Goal: Use online tool/utility: Utilize a website feature to perform a specific function

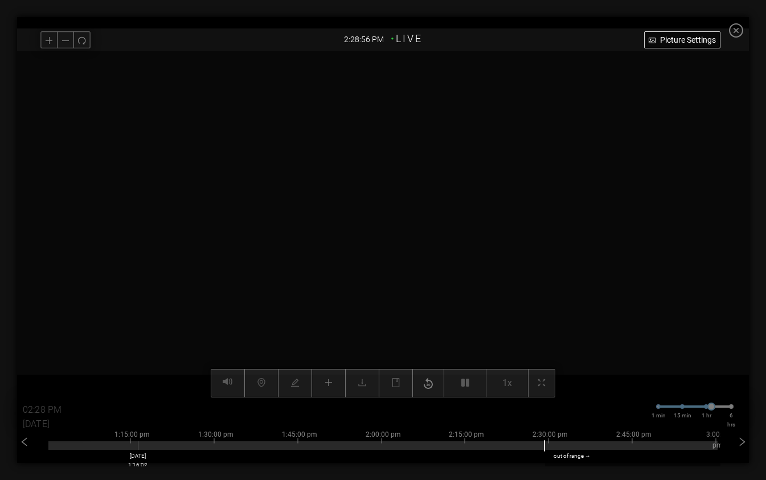
click at [139, 443] on div at bounding box center [382, 442] width 669 height 2
type input "01:16 PM"
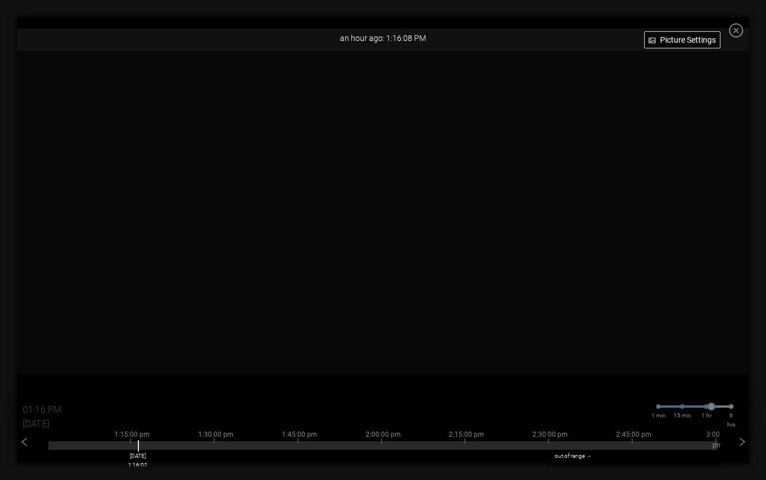
click at [743, 26] on icon "close-circle" at bounding box center [736, 30] width 14 height 14
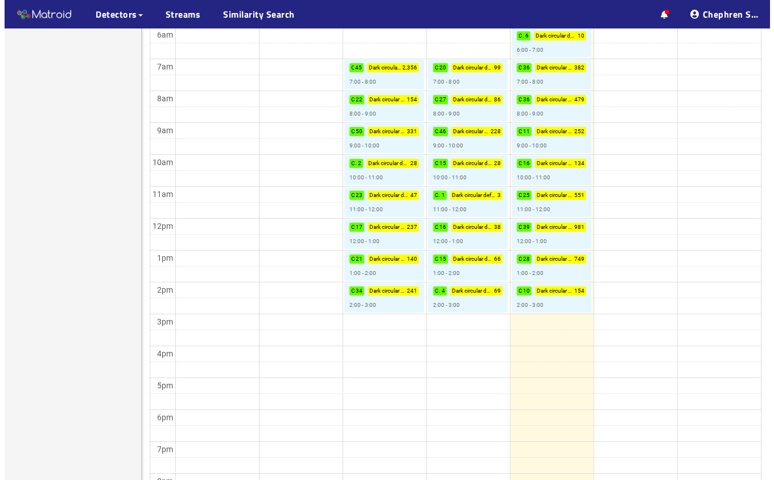
scroll to position [326, 0]
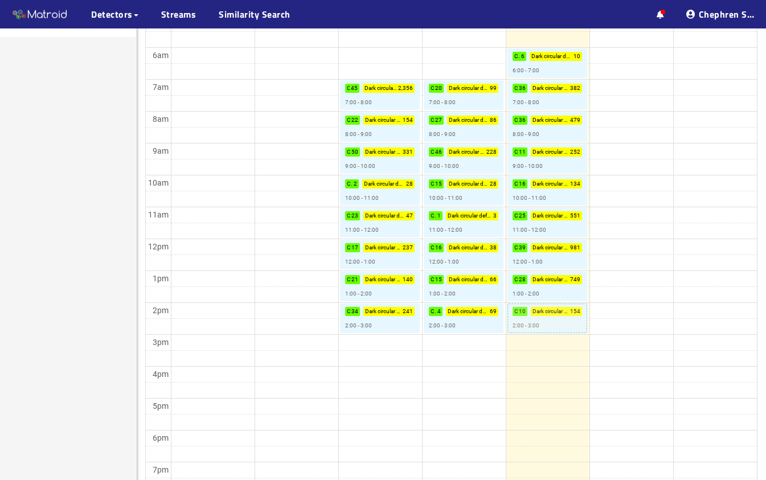
click at [538, 317] on link "Crack : 10 Dark circular defect on wood panel : 154 2:00 - 3:00" at bounding box center [547, 318] width 80 height 30
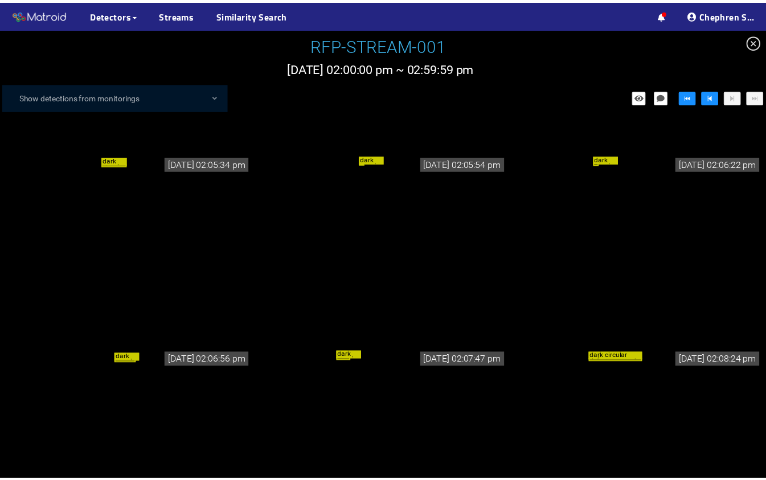
scroll to position [1905, 0]
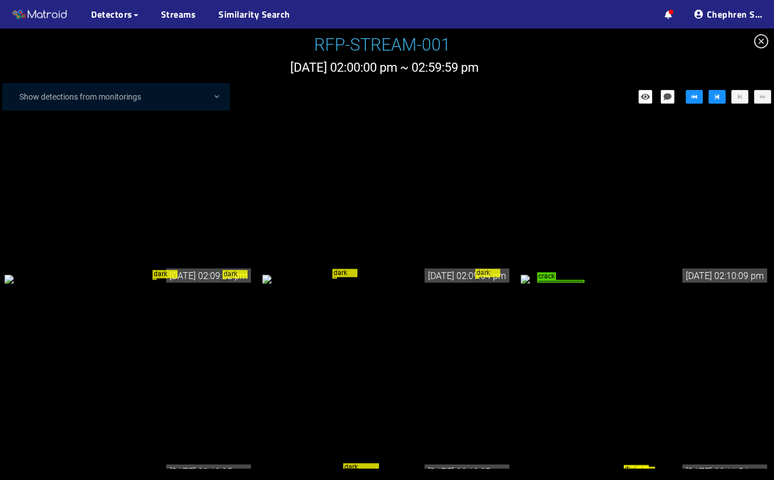
click at [641, 282] on div "crack" at bounding box center [645, 279] width 249 height 13
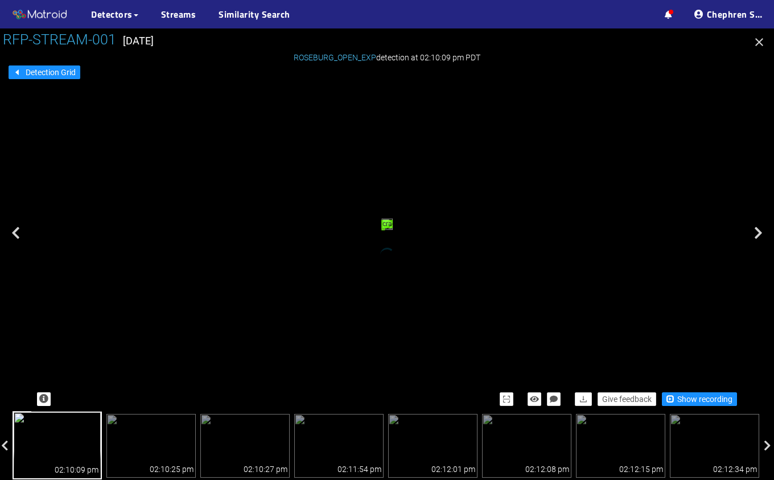
click at [760, 35] on button "button" at bounding box center [759, 43] width 18 height 18
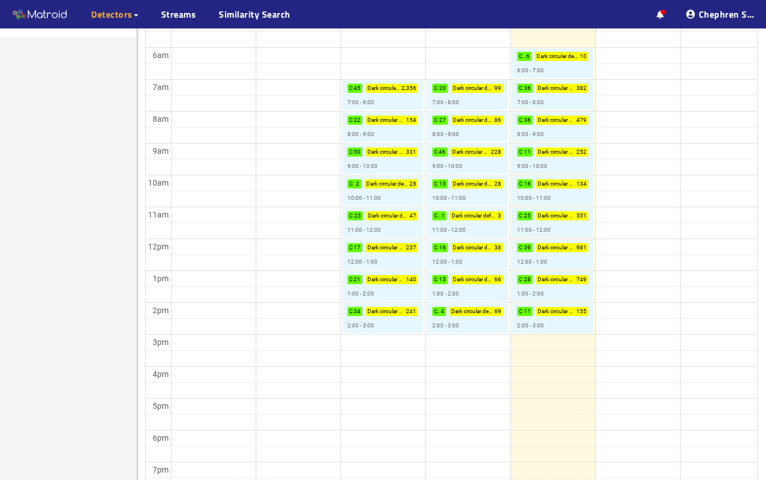
click at [113, 17] on span "Detectors" at bounding box center [112, 14] width 42 height 14
click at [147, 40] on link "My Detectors" at bounding box center [123, 41] width 47 height 23
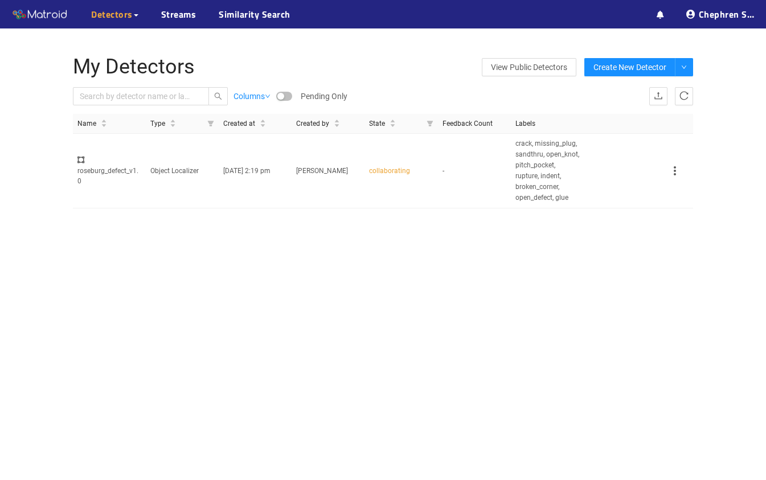
click at [211, 168] on td "Object Localizer" at bounding box center [182, 171] width 73 height 74
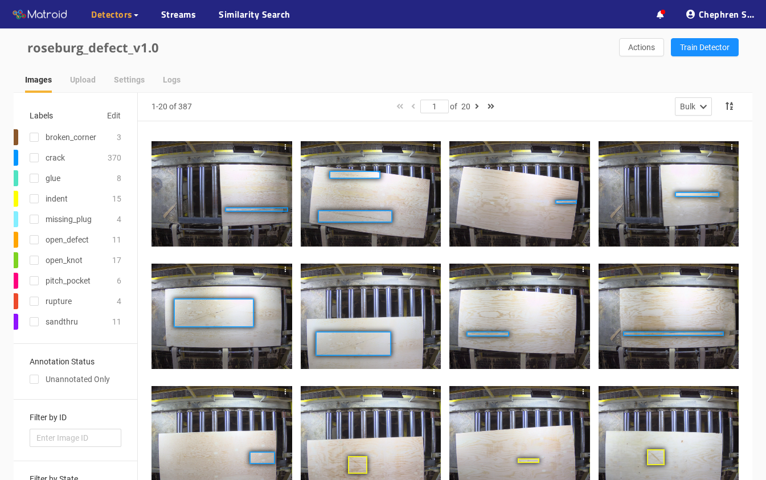
click at [215, 314] on div at bounding box center [221, 316] width 141 height 105
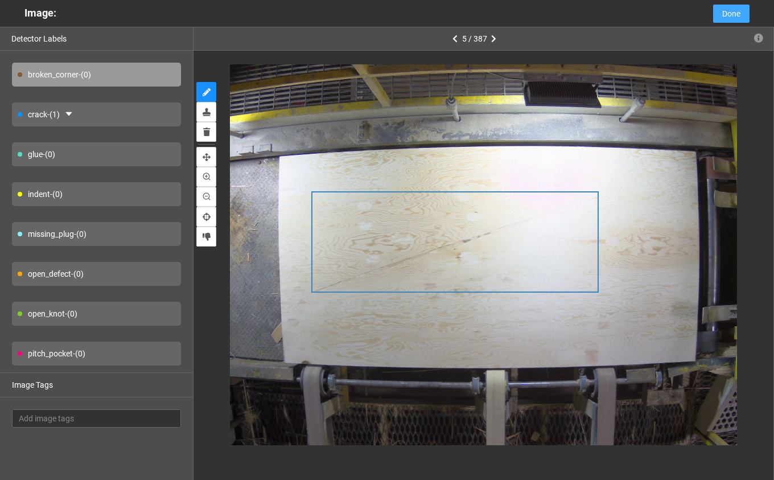
click at [727, 10] on span "Done" at bounding box center [731, 13] width 18 height 13
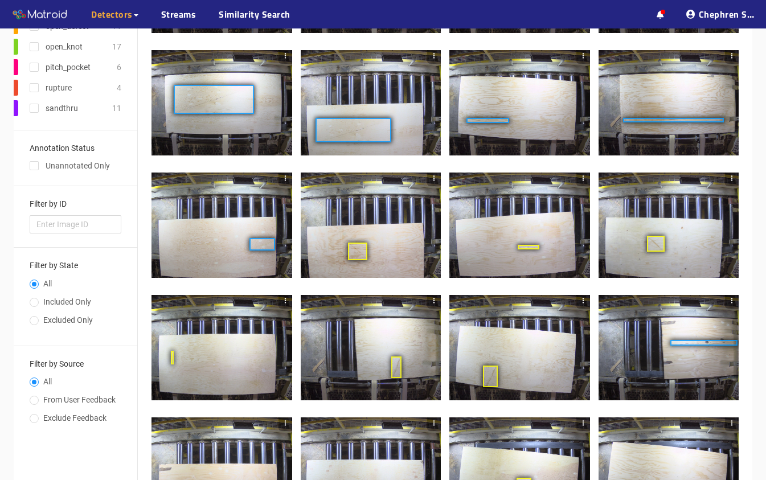
scroll to position [215, 0]
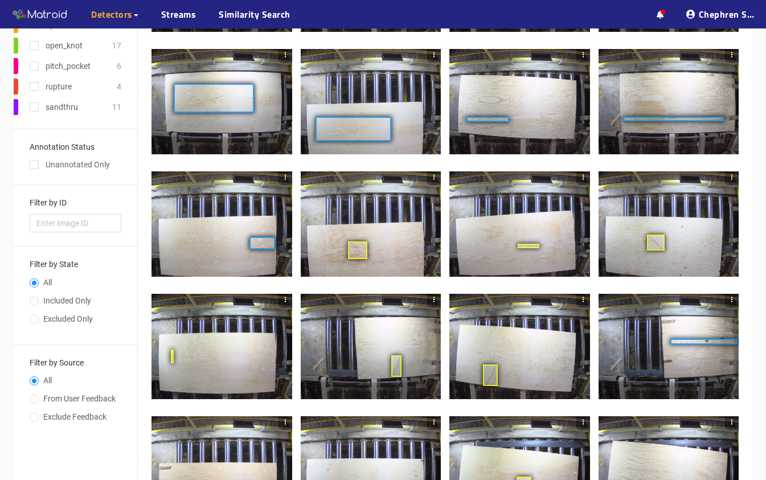
click at [701, 361] on div at bounding box center [668, 346] width 141 height 105
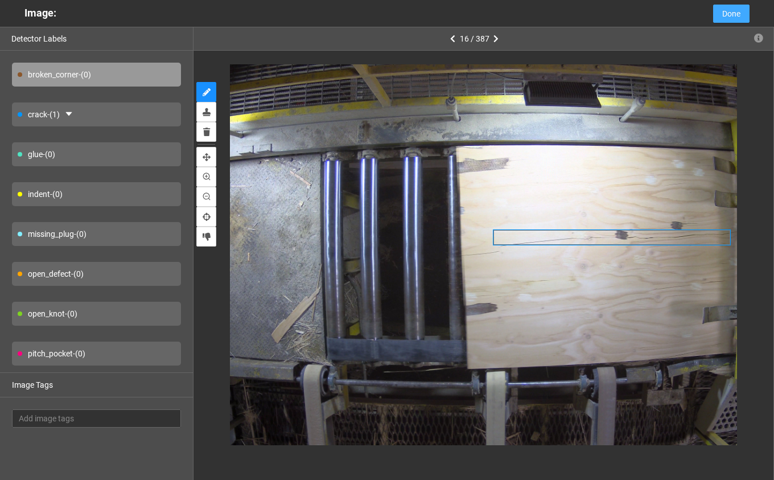
click at [730, 17] on span "Done" at bounding box center [731, 13] width 18 height 13
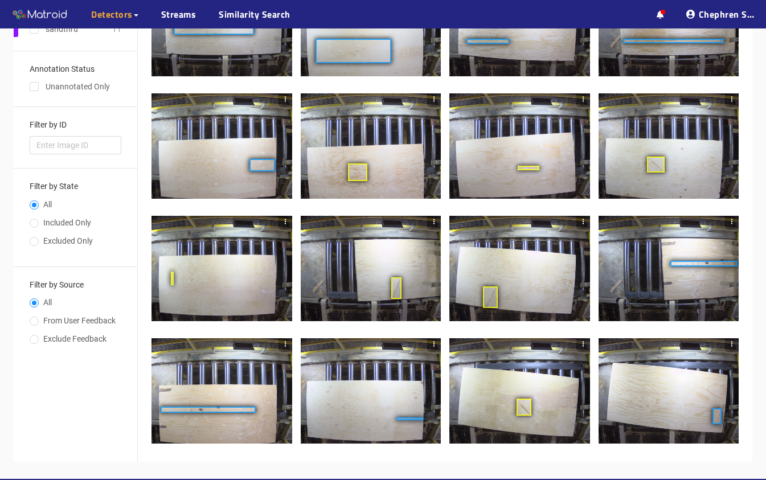
scroll to position [335, 0]
